Goal: Find specific page/section

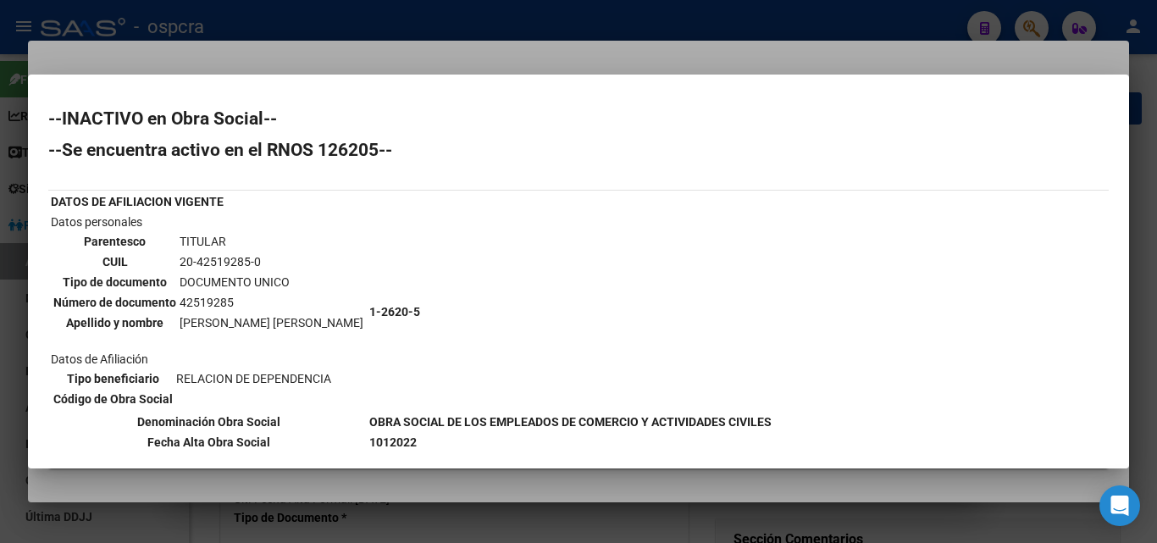
click at [0, 330] on div at bounding box center [578, 271] width 1157 height 543
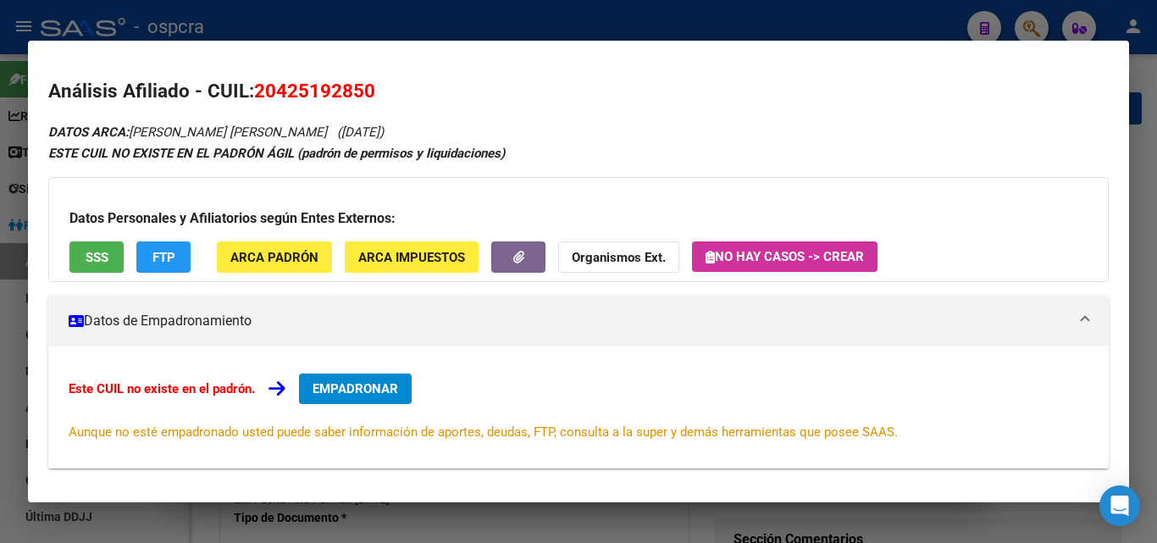
click at [0, 330] on div at bounding box center [578, 271] width 1157 height 543
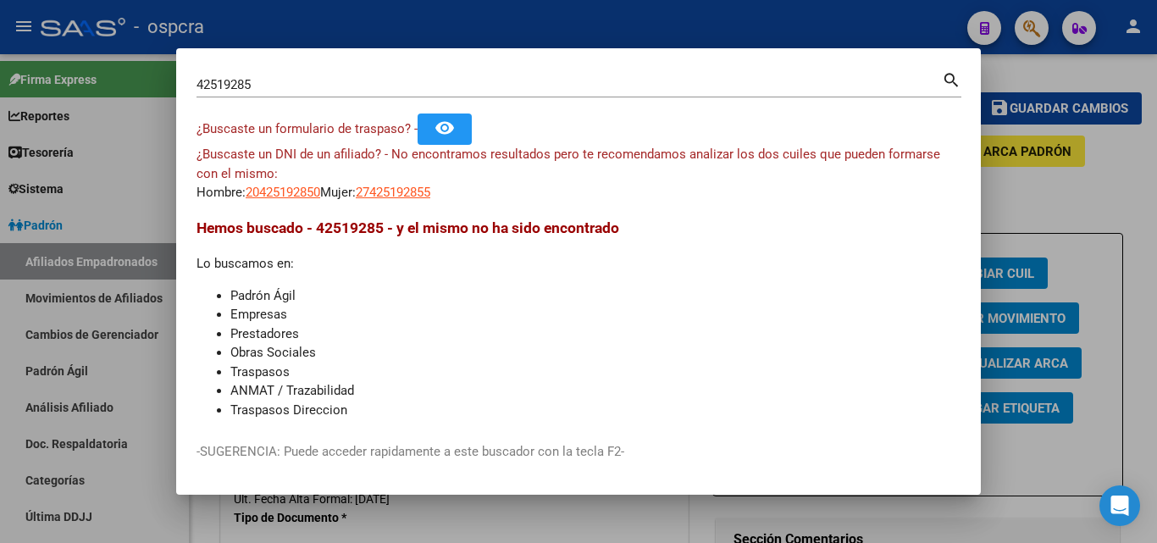
click at [0, 330] on div at bounding box center [578, 271] width 1157 height 543
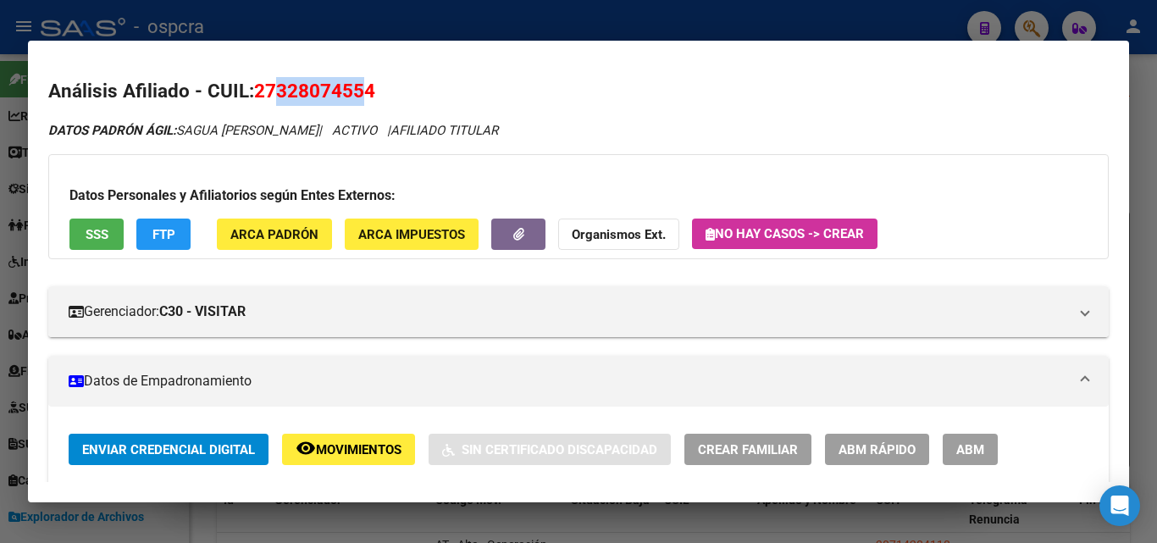
scroll to position [894, 0]
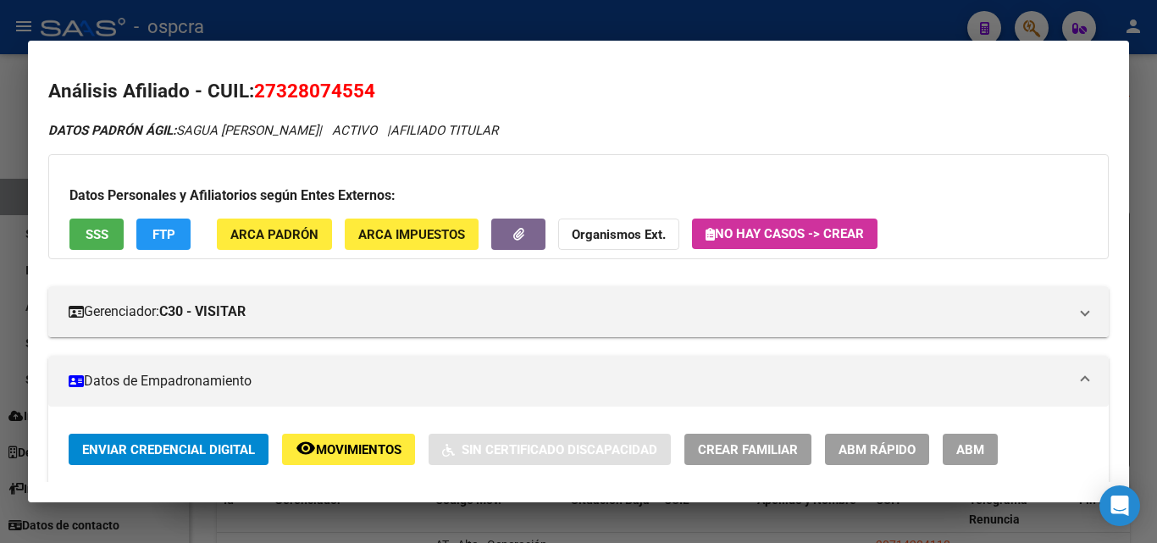
click at [0, 341] on div at bounding box center [578, 271] width 1157 height 543
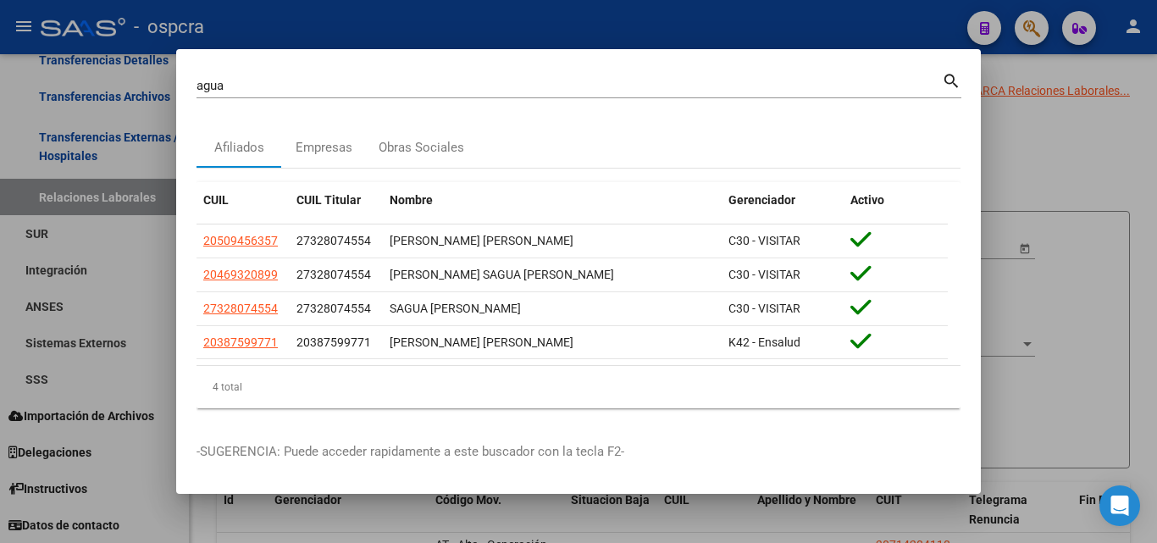
click at [0, 341] on div at bounding box center [578, 271] width 1157 height 543
